Goal: Register for event/course

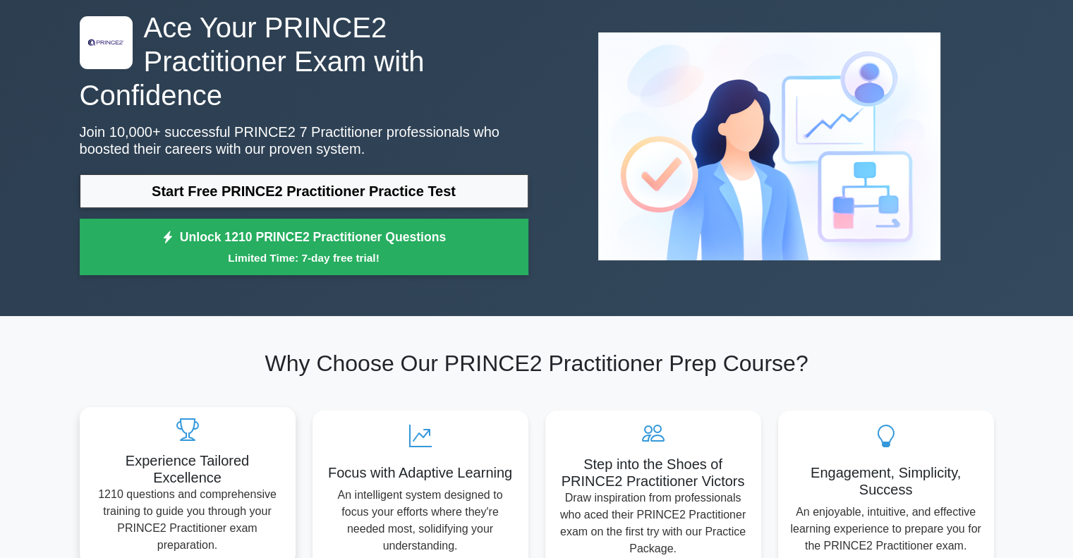
scroll to position [71, 0]
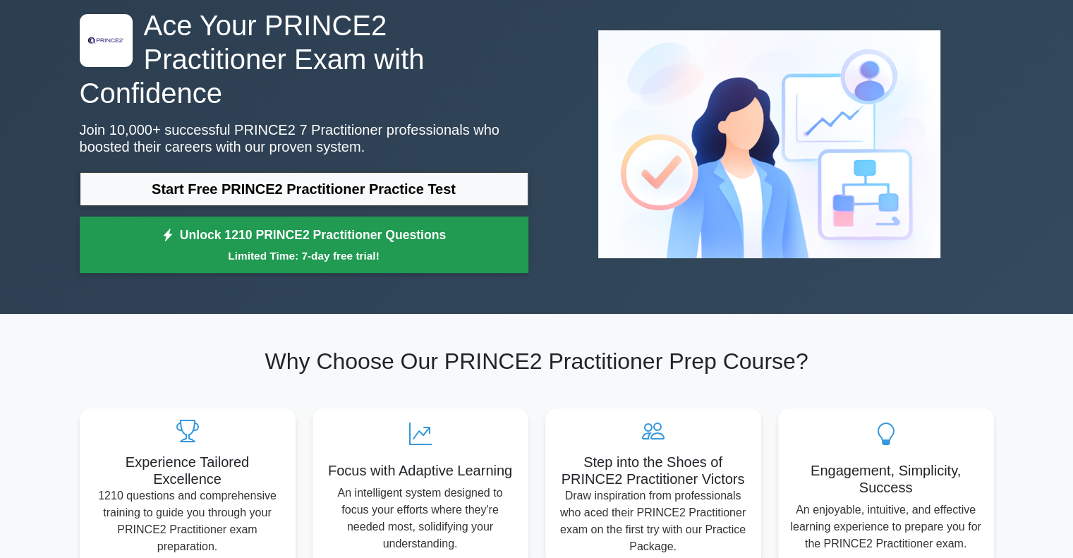
click at [343, 217] on link "Unlock 1210 PRINCE2 Practitioner Questions Limited Time: 7-day free trial!" at bounding box center [304, 245] width 449 height 56
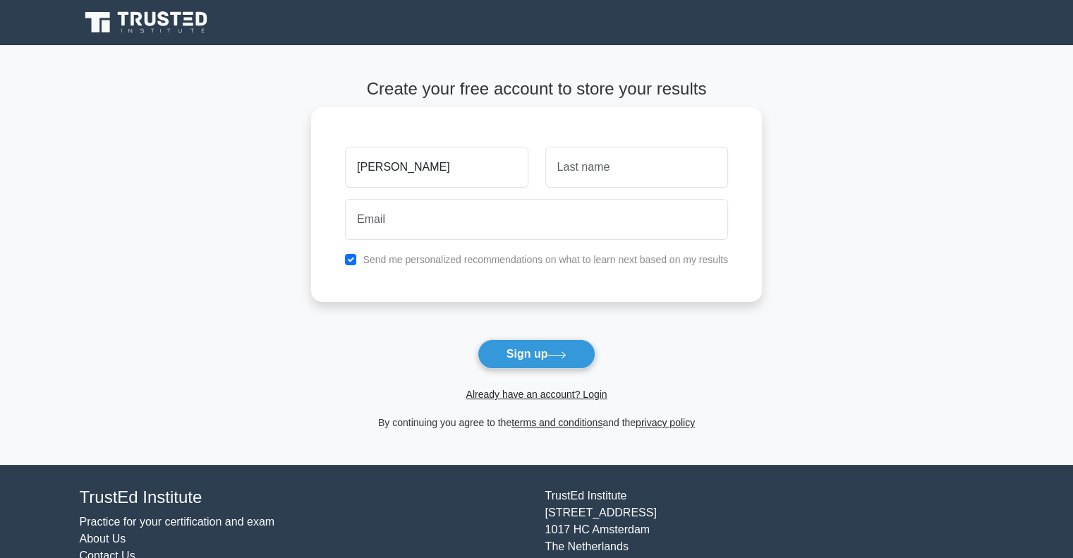
type input "wayne"
click at [592, 169] on input "text" at bounding box center [636, 167] width 183 height 41
type input "Emmerick"
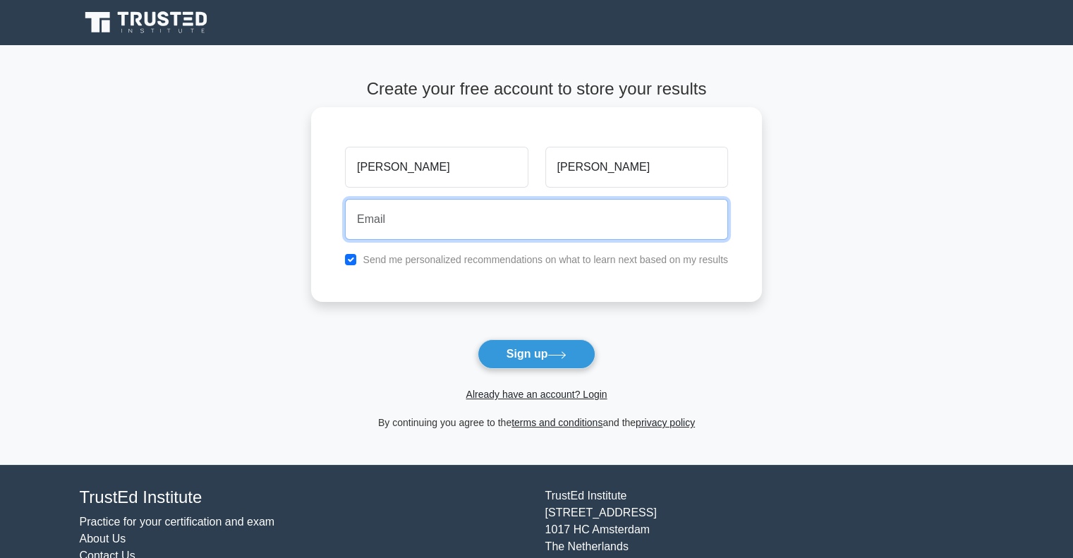
click at [443, 225] on input "email" at bounding box center [536, 219] width 383 height 41
type input "wayne.emmerick@gmail.com"
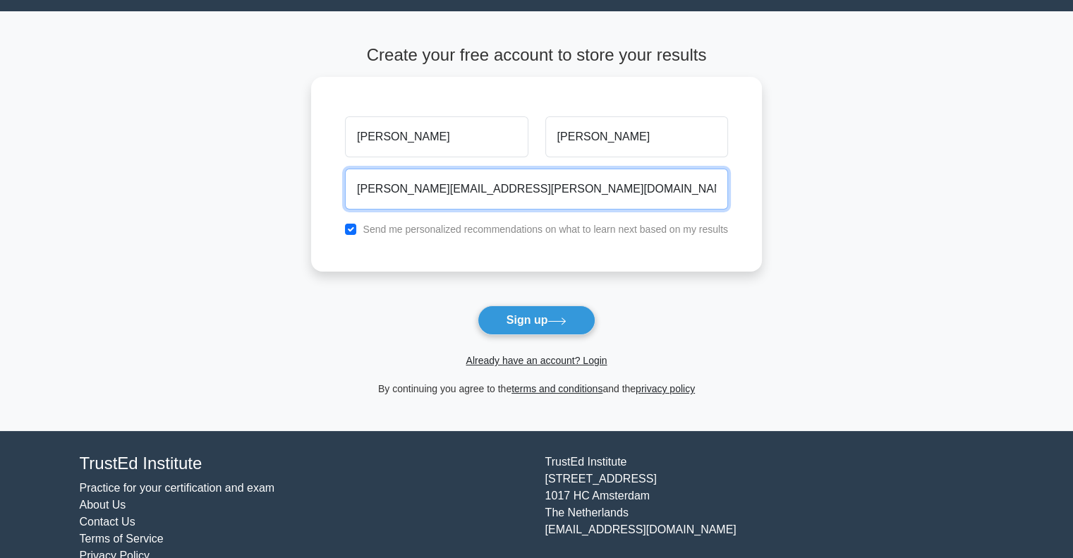
scroll to position [62, 0]
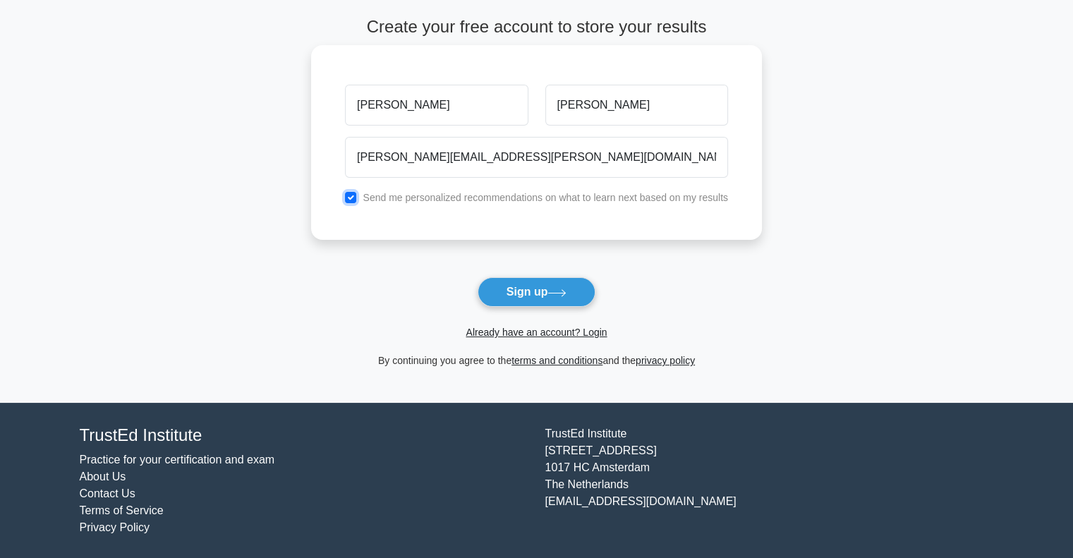
click at [353, 195] on input "checkbox" at bounding box center [350, 197] width 11 height 11
checkbox input "false"
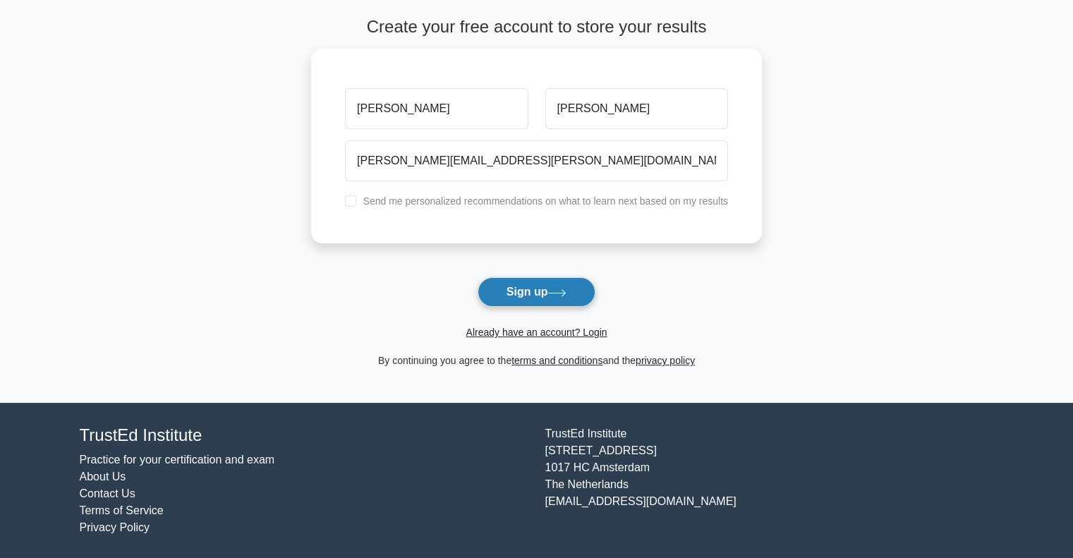
click at [544, 294] on button "Sign up" at bounding box center [536, 292] width 118 height 30
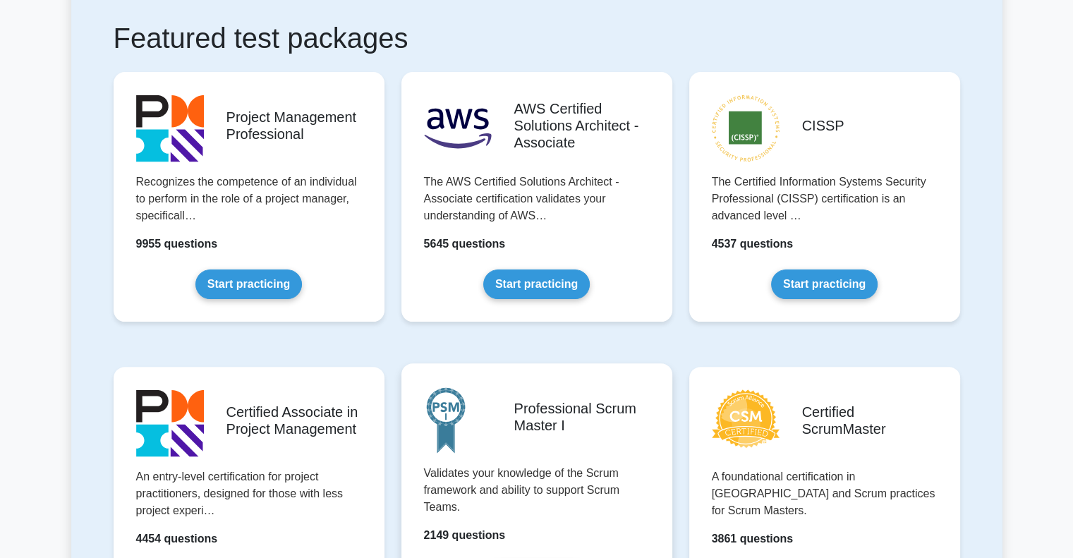
scroll to position [353, 0]
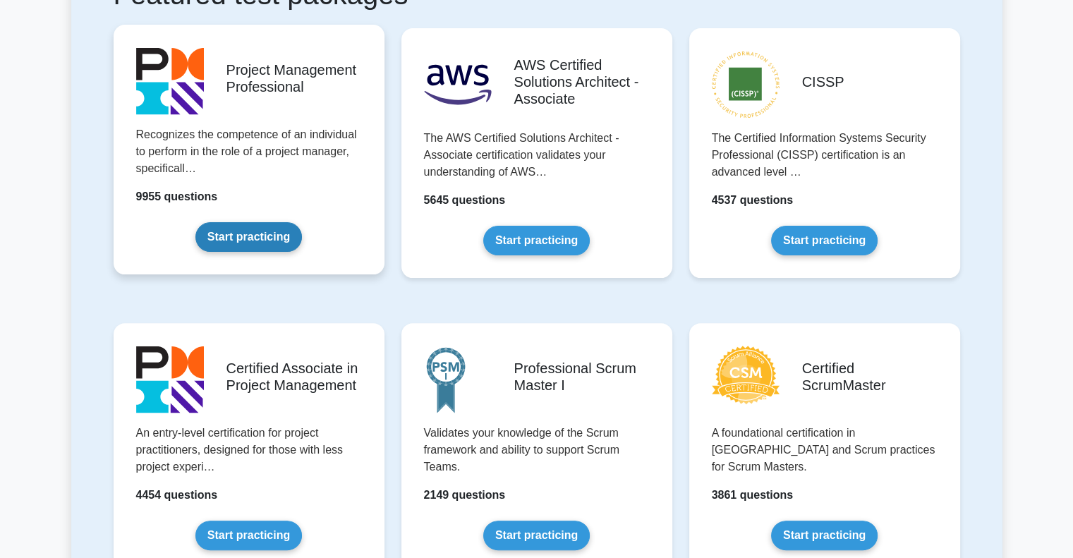
click at [254, 234] on link "Start practicing" at bounding box center [248, 237] width 107 height 30
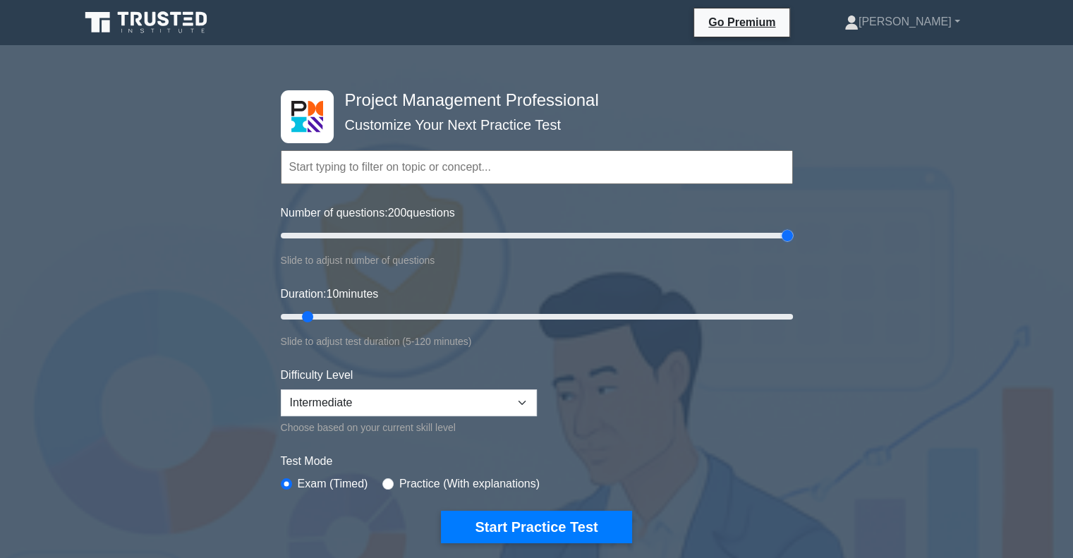
drag, startPoint x: 300, startPoint y: 234, endPoint x: 784, endPoint y: 236, distance: 483.8
type input "200"
click at [784, 236] on input "Number of questions: 200 questions" at bounding box center [537, 235] width 512 height 17
drag, startPoint x: 305, startPoint y: 312, endPoint x: 892, endPoint y: 312, distance: 586.8
type input "120"
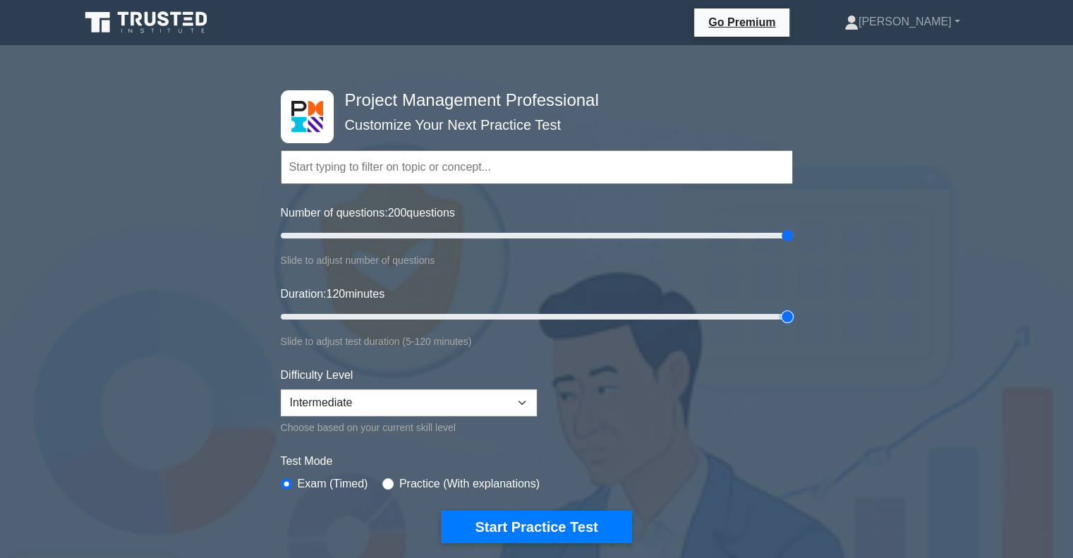
click at [793, 312] on input "Duration: 120 minutes" at bounding box center [537, 316] width 512 height 17
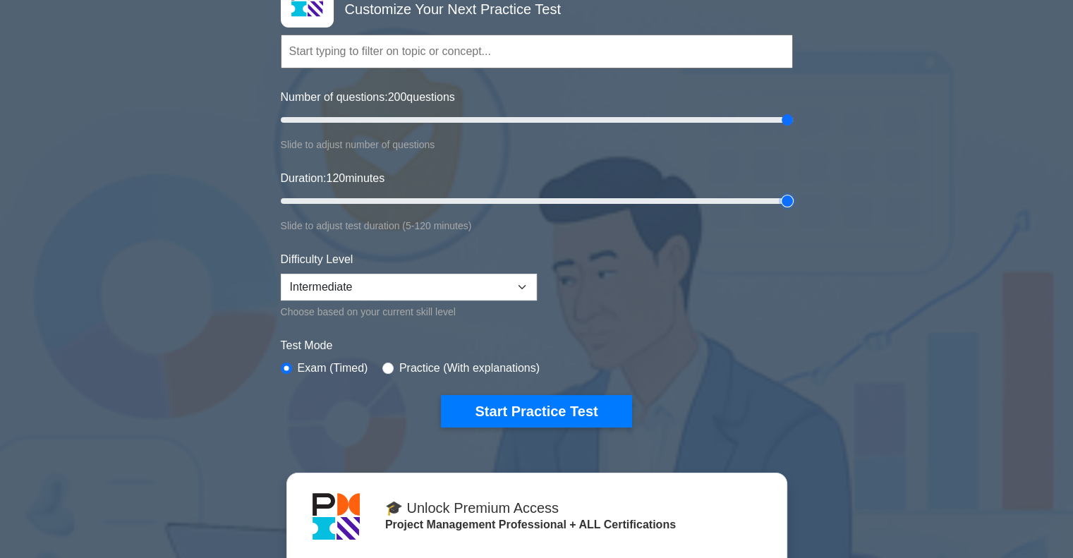
scroll to position [141, 0]
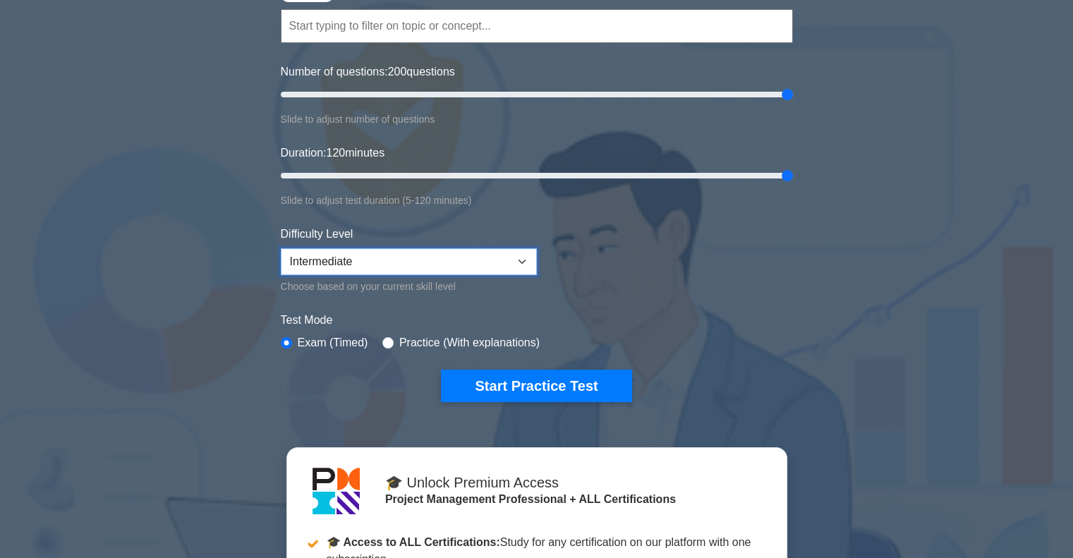
click at [522, 256] on select "Beginner Intermediate Expert" at bounding box center [409, 261] width 256 height 27
select select "expert"
click at [281, 248] on select "Beginner Intermediate Expert" at bounding box center [409, 261] width 256 height 27
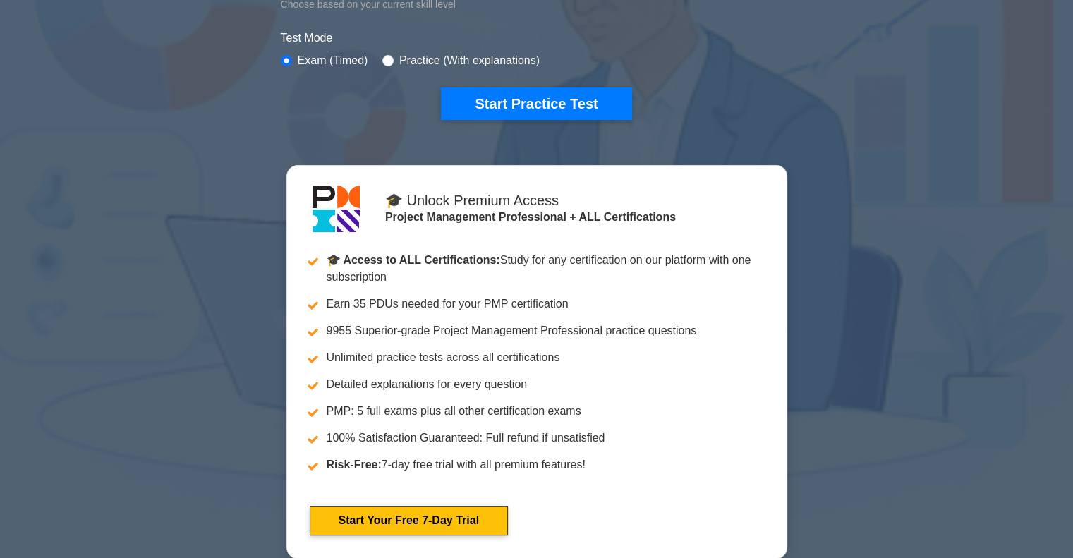
scroll to position [494, 0]
